Goal: Answer question/provide support: Answer question/provide support

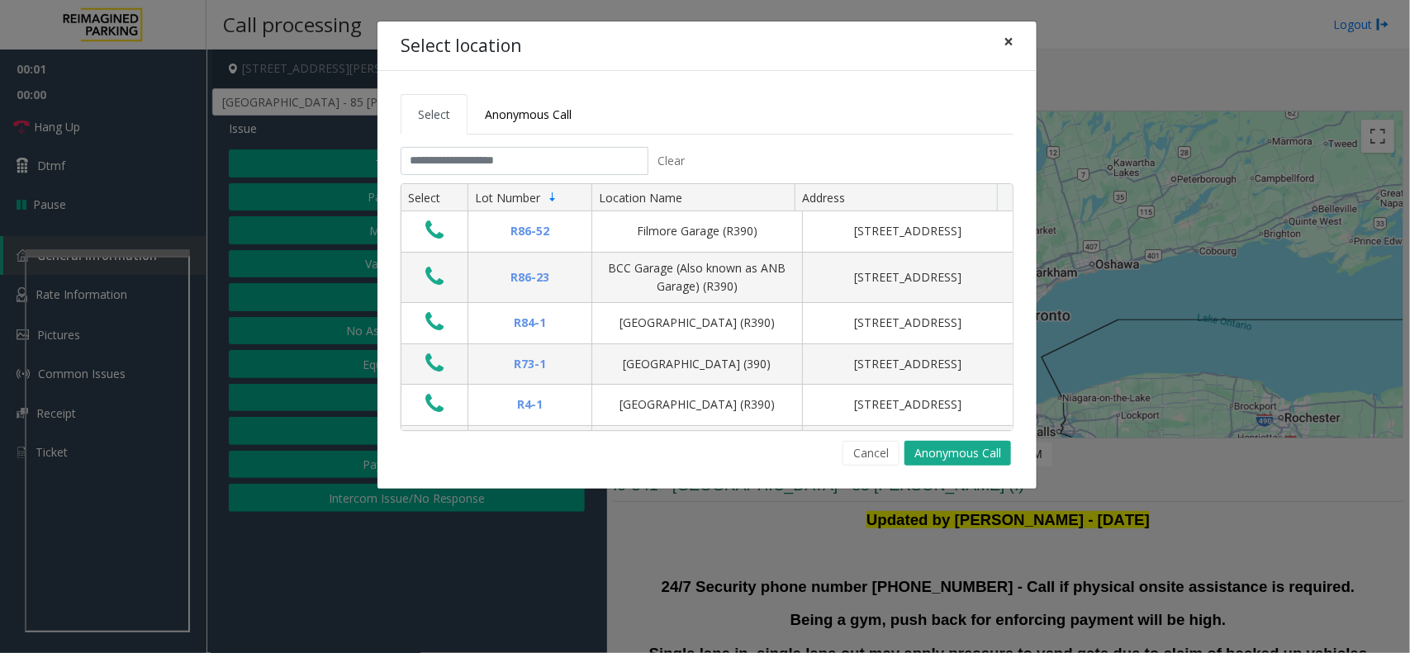
click at [1012, 47] on span "×" at bounding box center [1008, 41] width 10 height 23
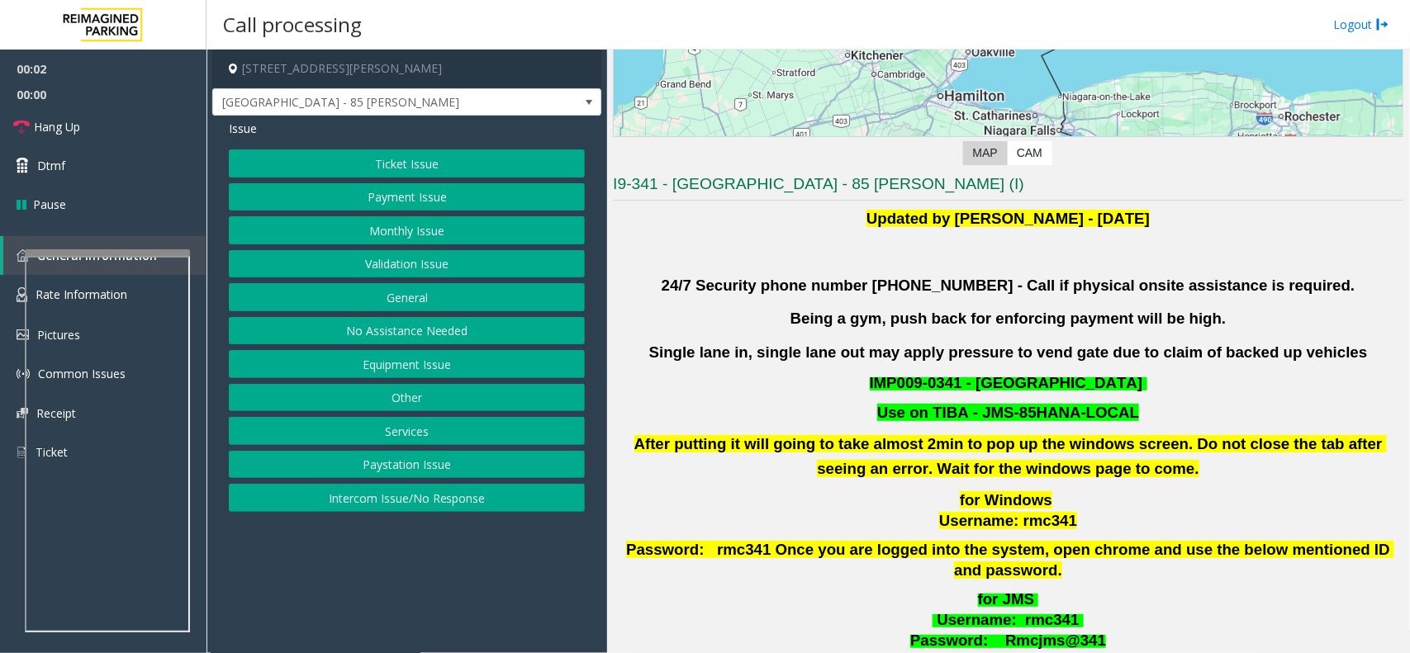
scroll to position [310, 0]
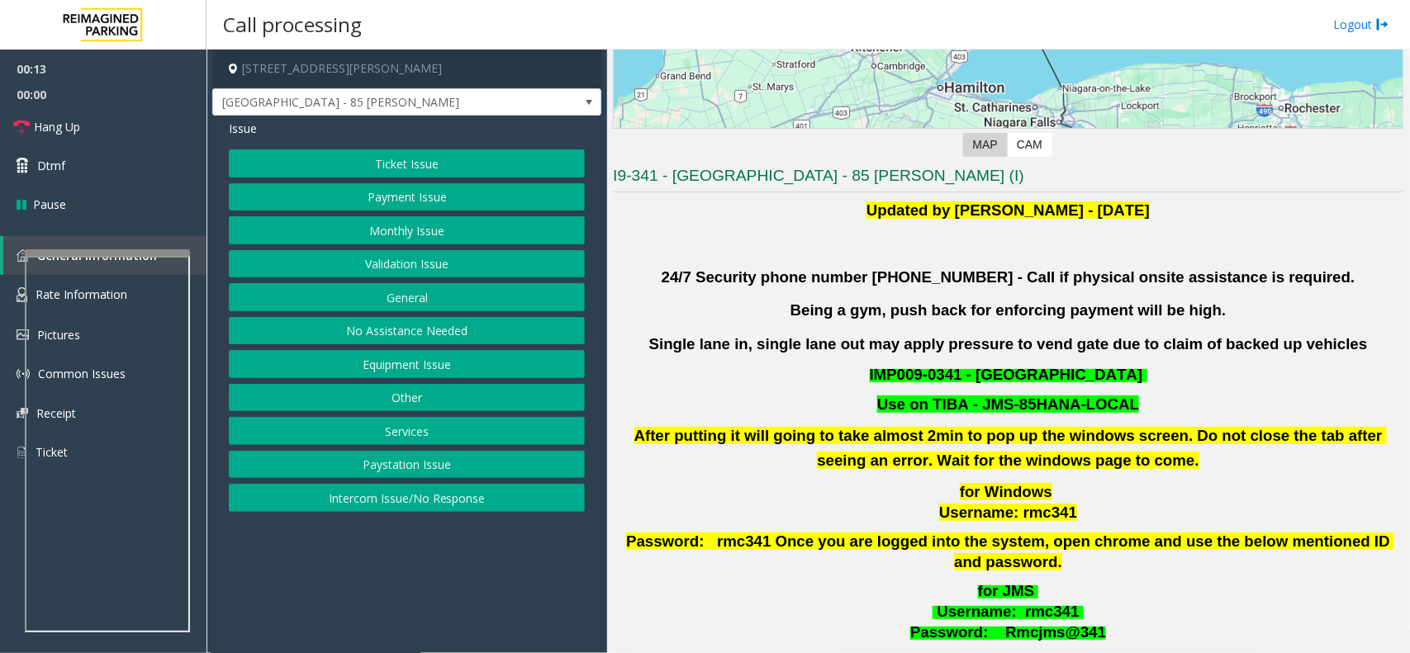
click at [421, 257] on button "Validation Issue" at bounding box center [407, 264] width 356 height 28
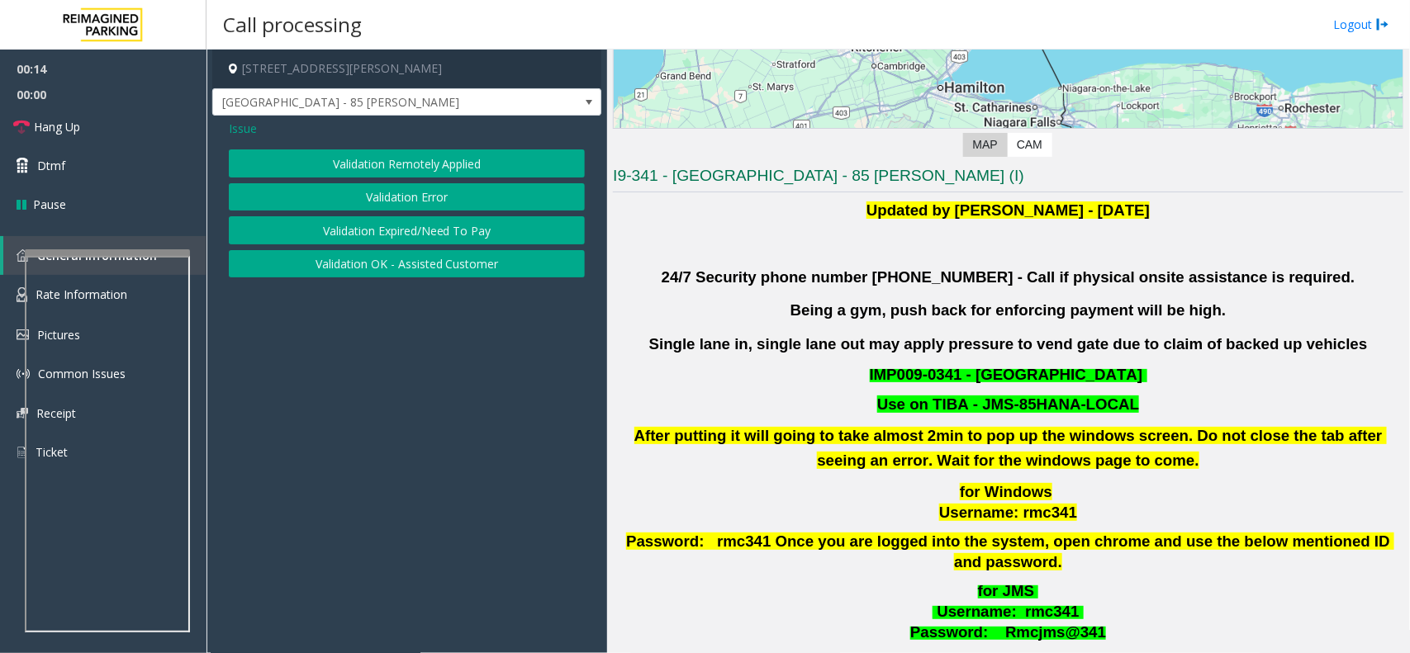
click at [400, 197] on button "Validation Error" at bounding box center [407, 197] width 356 height 28
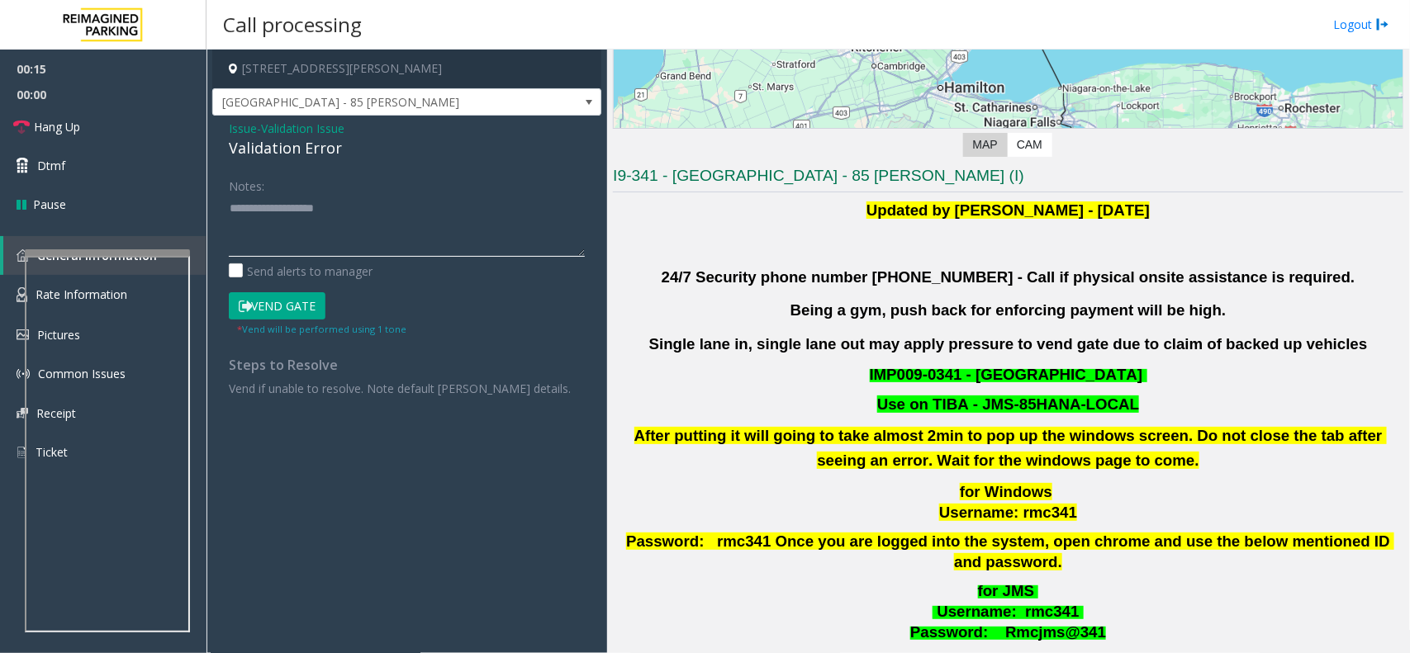
paste textarea "**********"
drag, startPoint x: 229, startPoint y: 145, endPoint x: 347, endPoint y: 142, distance: 118.1
click at [347, 142] on div "Validation Error" at bounding box center [407, 148] width 356 height 22
click at [345, 232] on textarea at bounding box center [407, 226] width 356 height 62
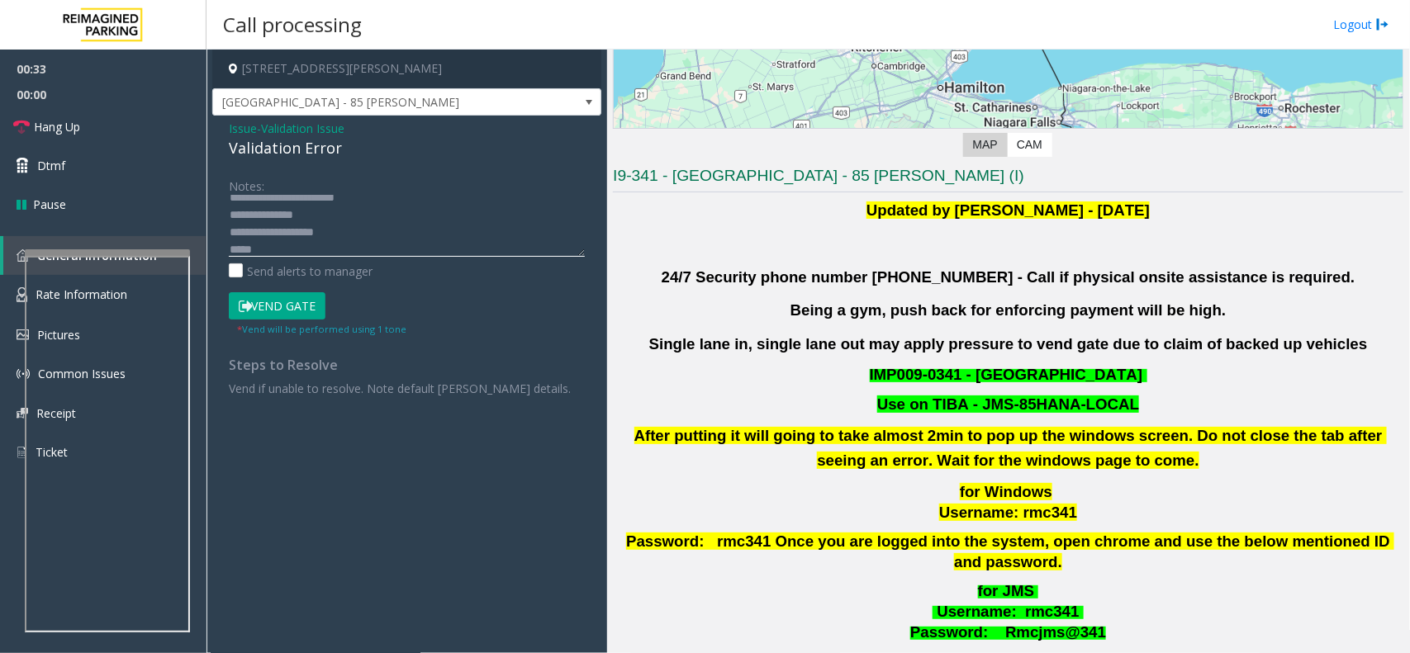
click at [278, 254] on textarea at bounding box center [407, 226] width 356 height 62
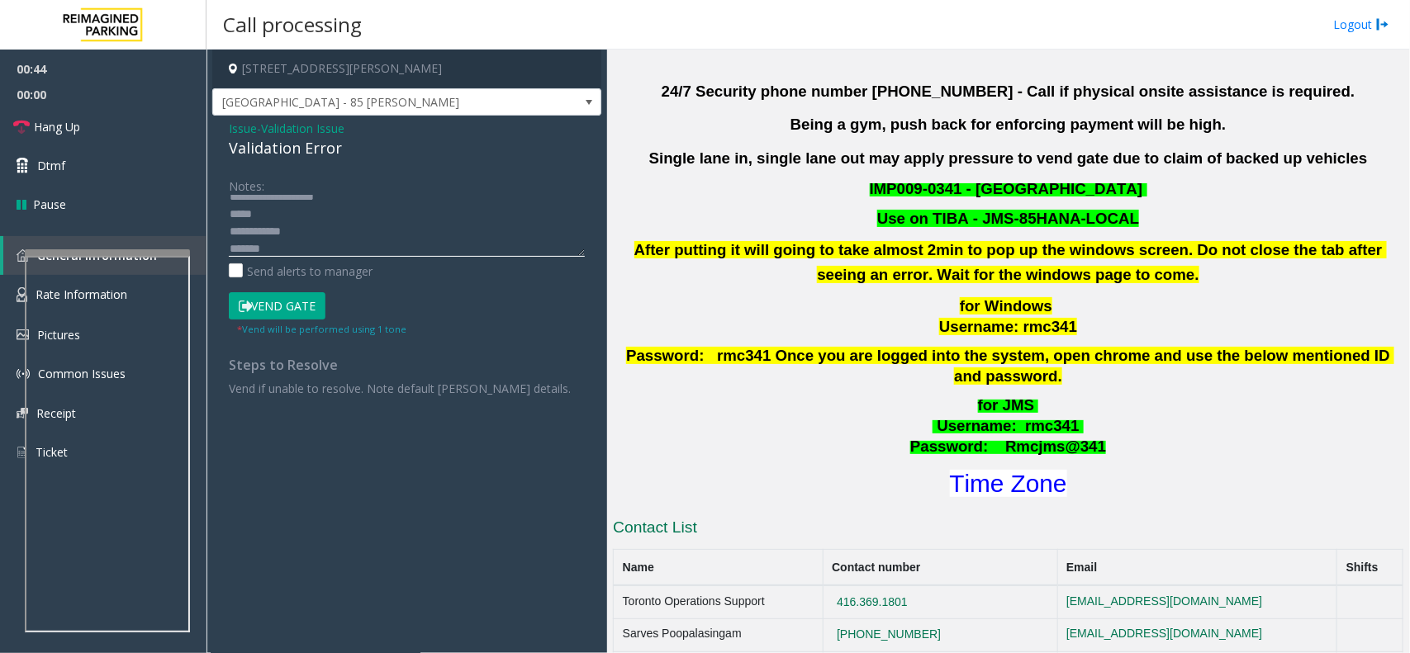
scroll to position [723, 0]
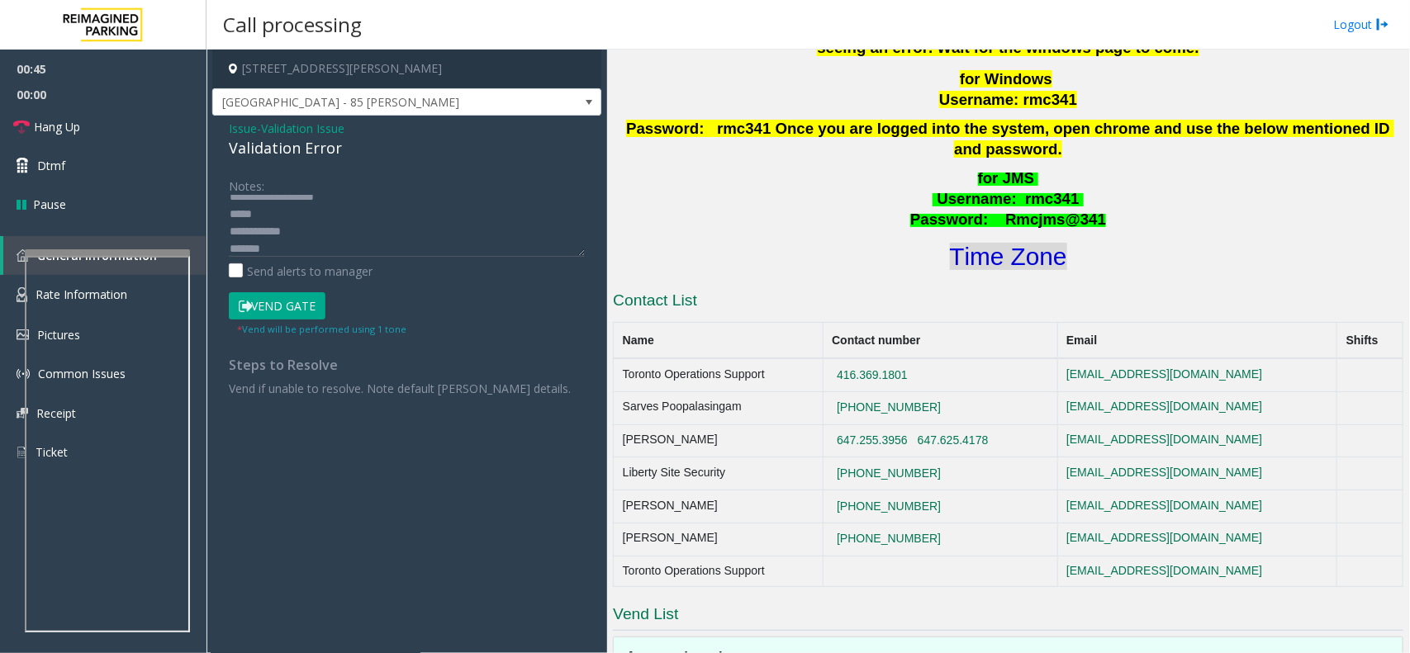
click at [1000, 243] on font "Time Zone" at bounding box center [1008, 256] width 117 height 27
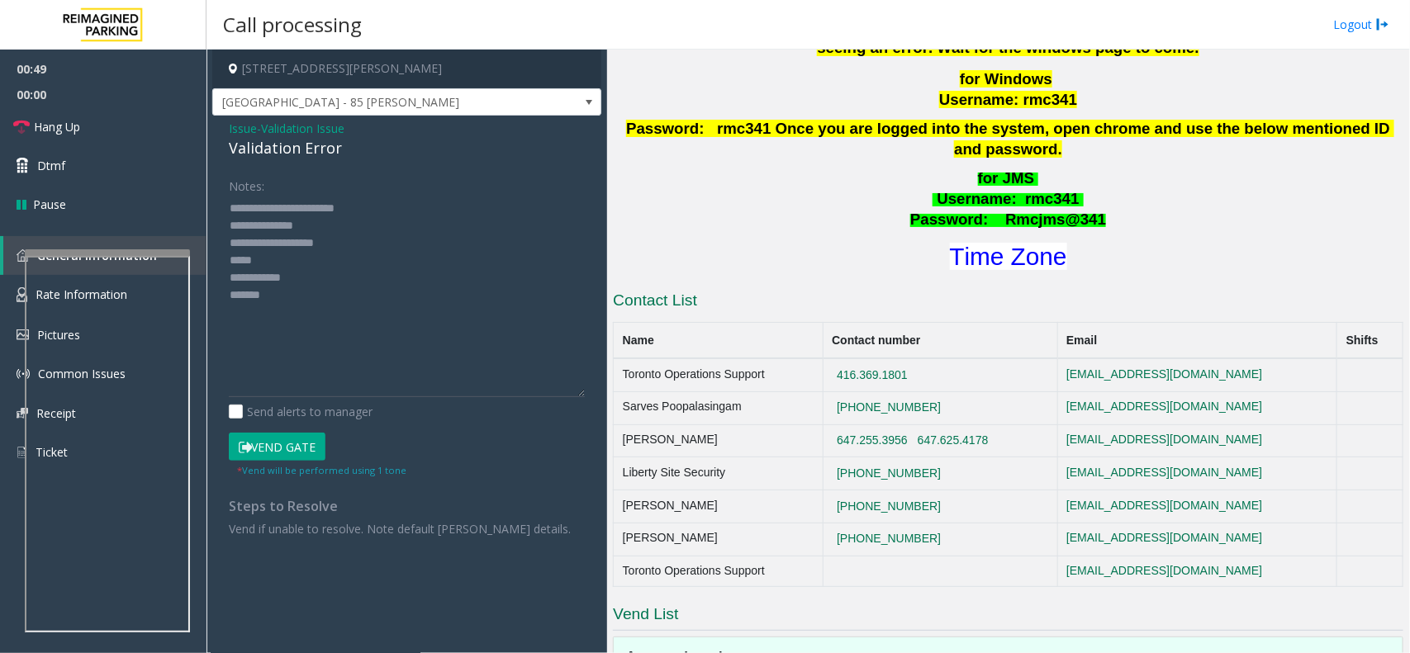
drag, startPoint x: 575, startPoint y: 252, endPoint x: 443, endPoint y: 378, distance: 182.8
click at [595, 415] on div "Notes: Send alerts to manager Vend Gate * Vend will be performed using 1 tone S…" at bounding box center [406, 355] width 381 height 366
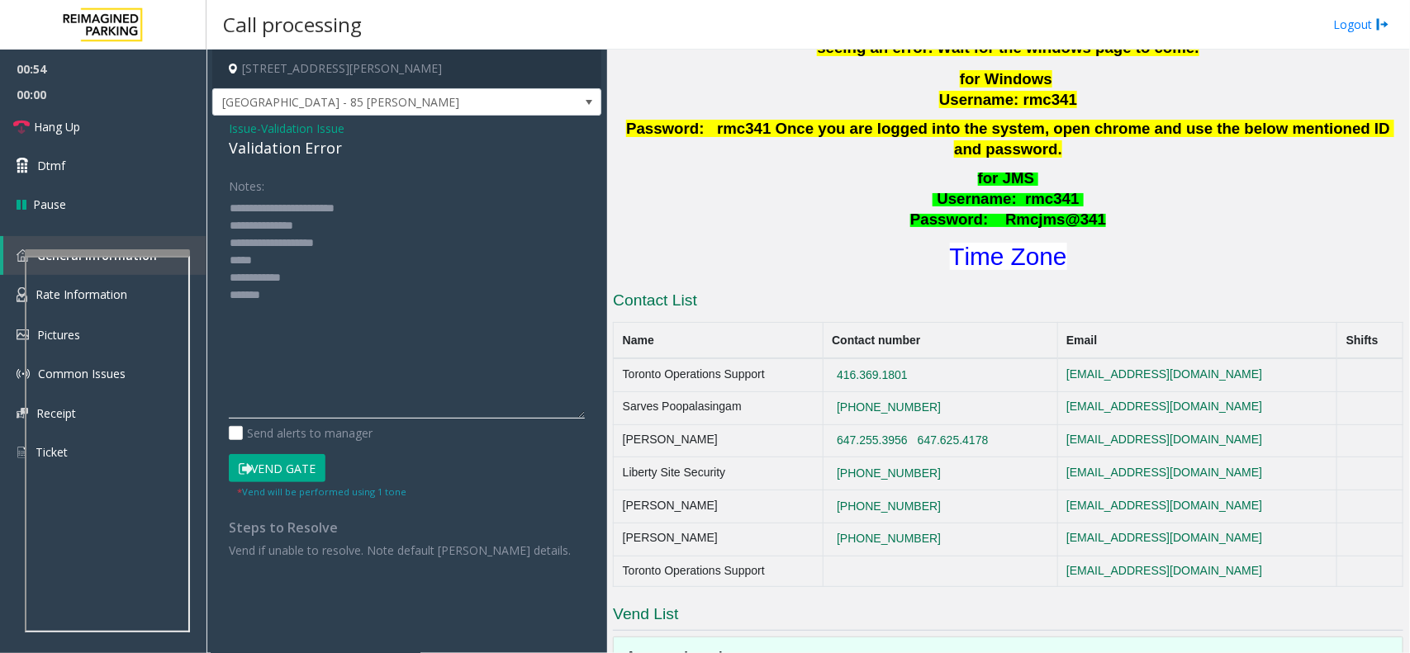
click at [303, 265] on textarea at bounding box center [407, 307] width 356 height 224
click at [353, 278] on textarea at bounding box center [407, 307] width 356 height 224
click at [285, 299] on textarea at bounding box center [407, 307] width 356 height 224
type textarea "**********"
click at [254, 472] on button "Vend Gate" at bounding box center [277, 468] width 97 height 28
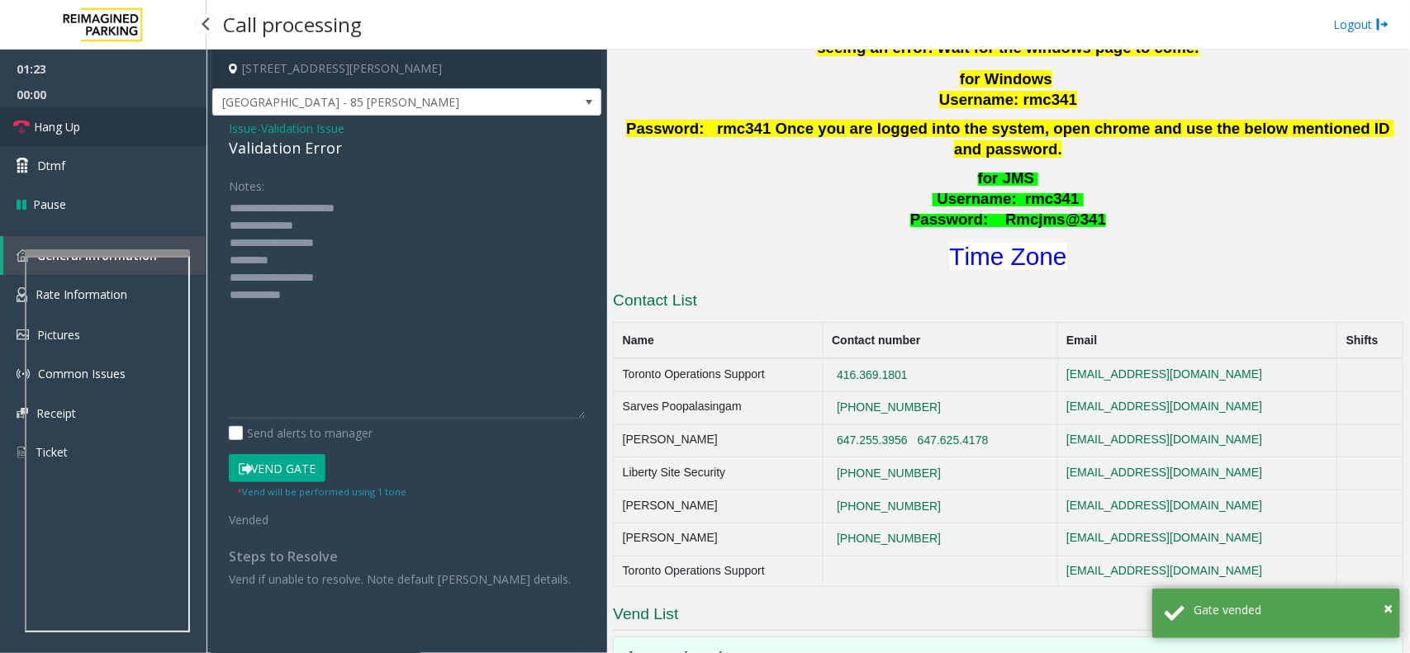
click at [59, 113] on link "Hang Up" at bounding box center [103, 126] width 206 height 39
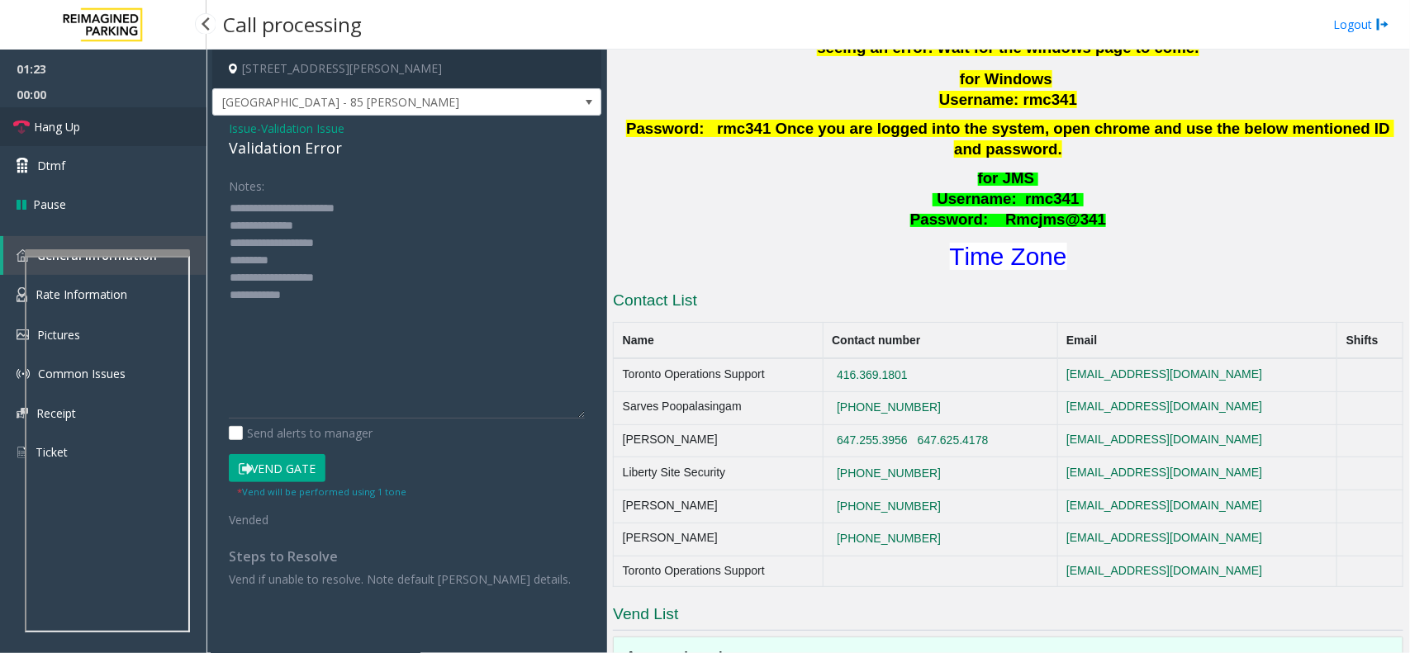
click at [59, 113] on link "Hang Up" at bounding box center [103, 126] width 206 height 39
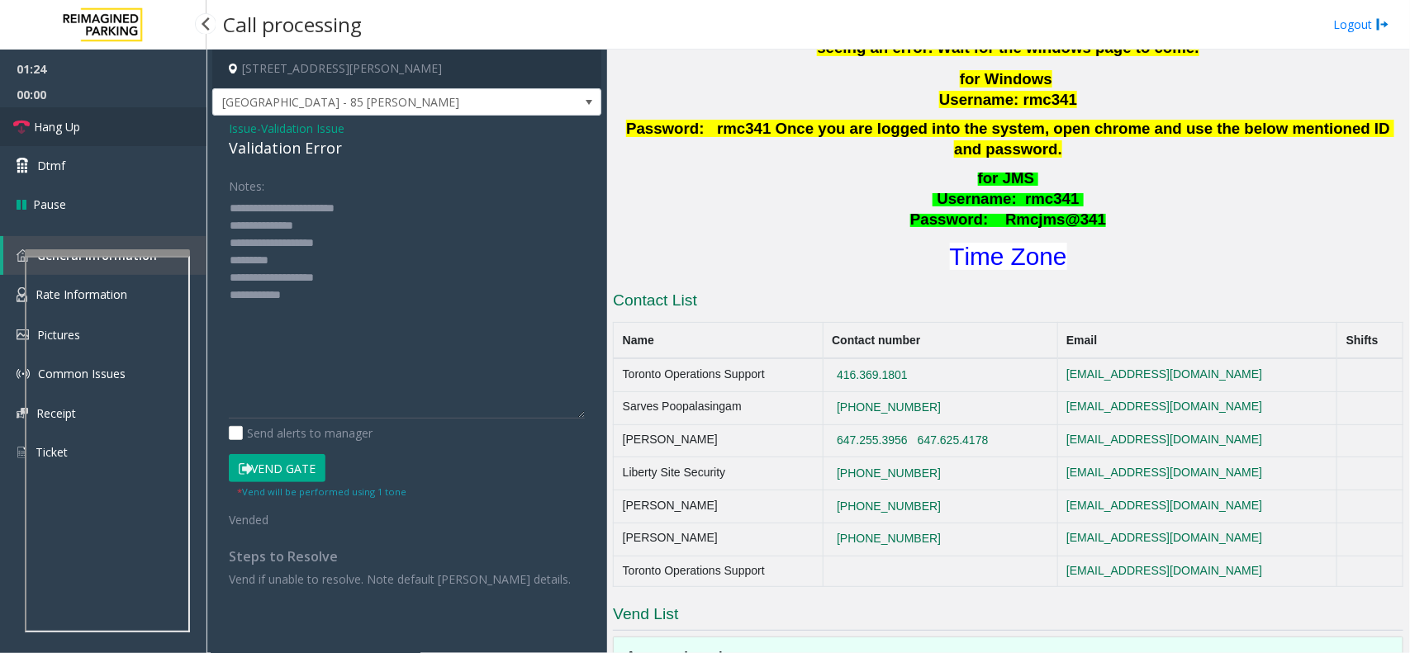
click at [59, 113] on link "Hang Up" at bounding box center [103, 126] width 206 height 39
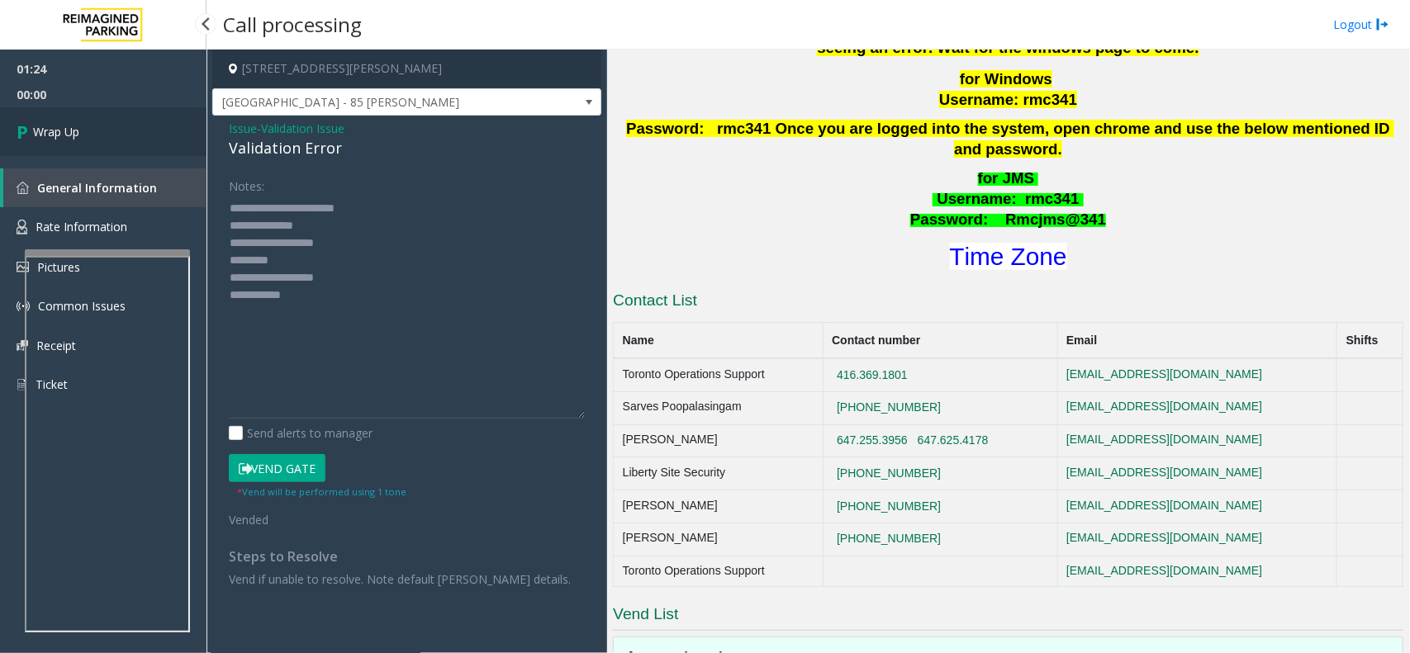
click at [59, 113] on link "Wrap Up" at bounding box center [103, 131] width 206 height 49
